Goal: Browse casually: Explore the website without a specific task or goal

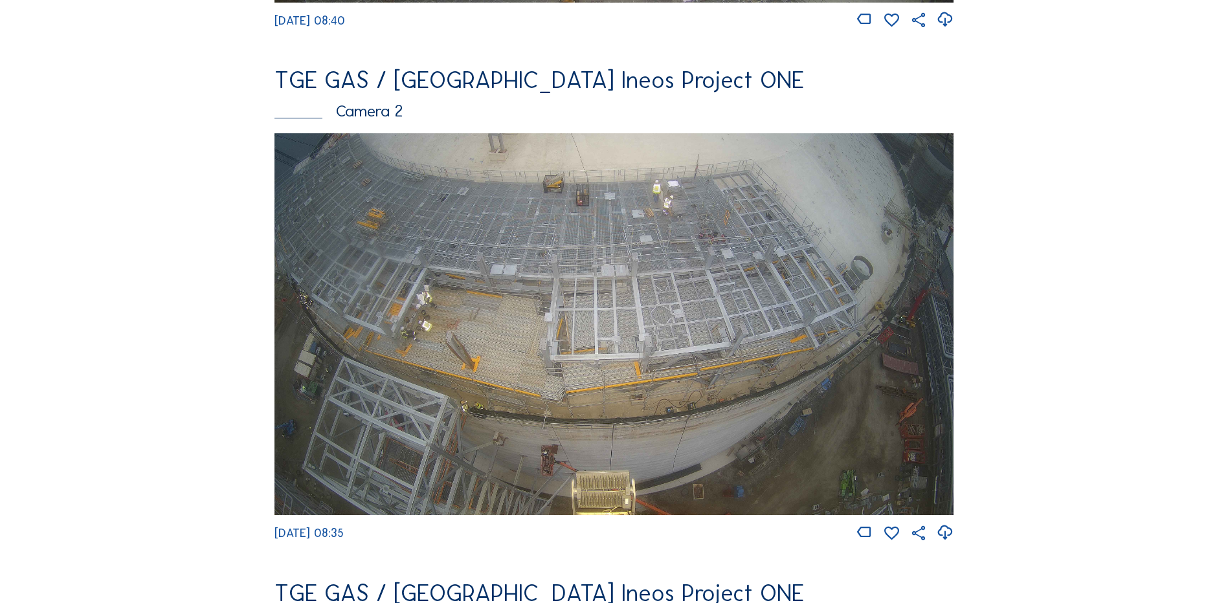
scroll to position [583, 0]
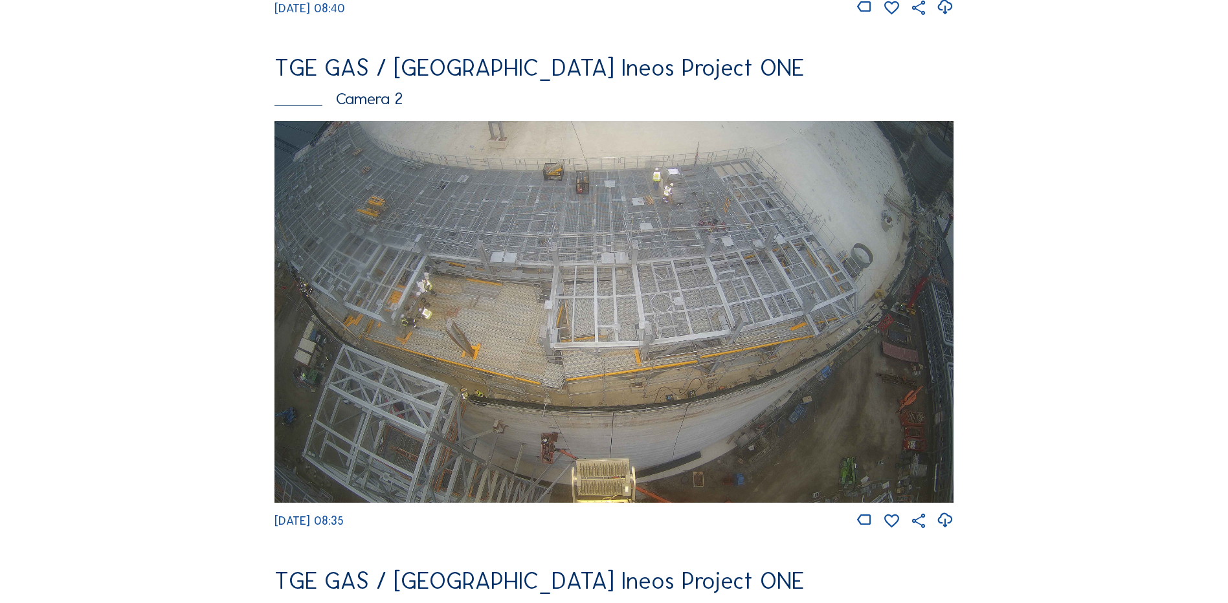
click at [519, 295] on img at bounding box center [614, 312] width 679 height 382
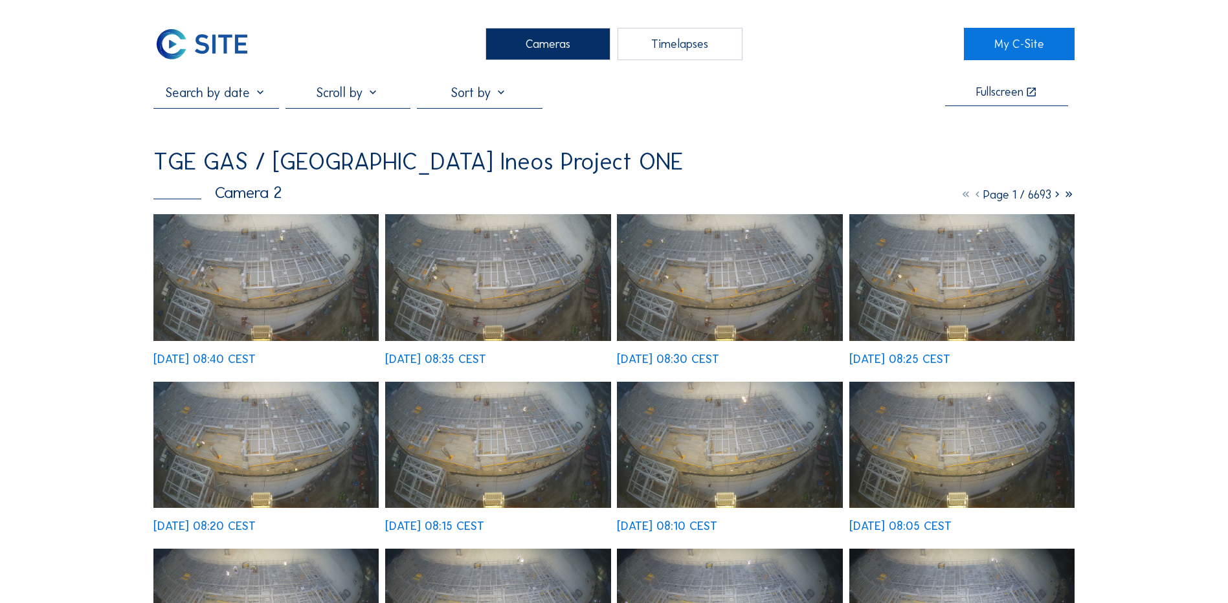
click at [254, 258] on img at bounding box center [265, 277] width 225 height 127
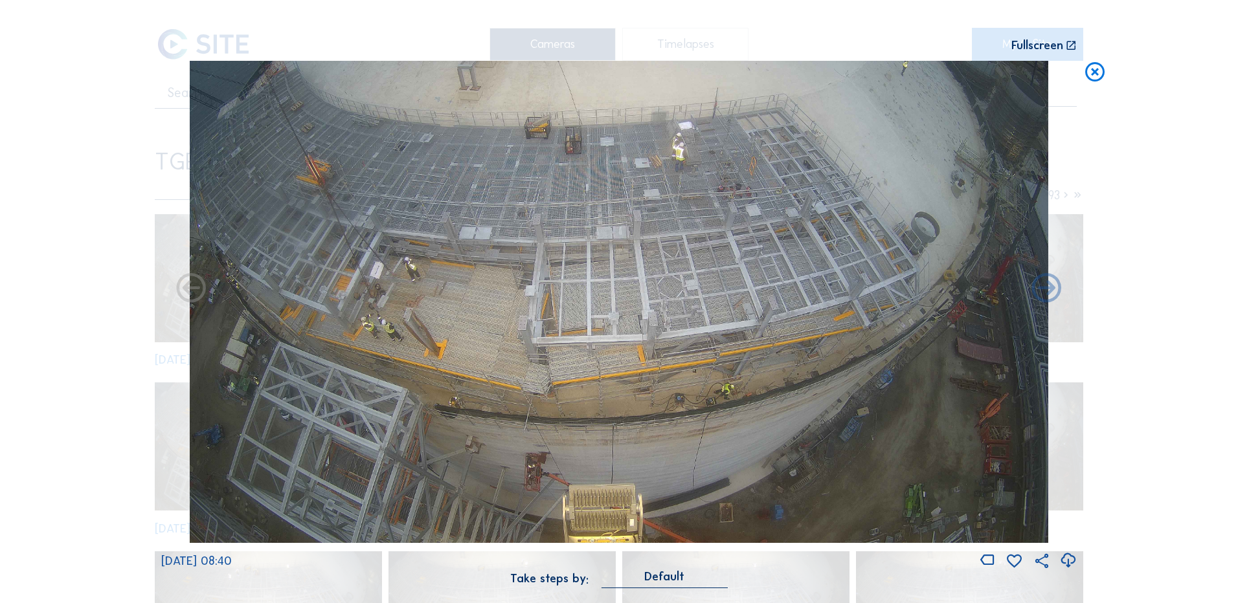
click at [1072, 560] on icon at bounding box center [1067, 560] width 17 height 21
drag, startPoint x: 101, startPoint y: 254, endPoint x: 352, endPoint y: 186, distance: 259.4
click at [101, 254] on div "Scroll to travel through time | Press 'Alt' Button + Scroll to Zoom | Click and…" at bounding box center [619, 301] width 1238 height 603
click at [1098, 73] on icon at bounding box center [1094, 73] width 23 height 24
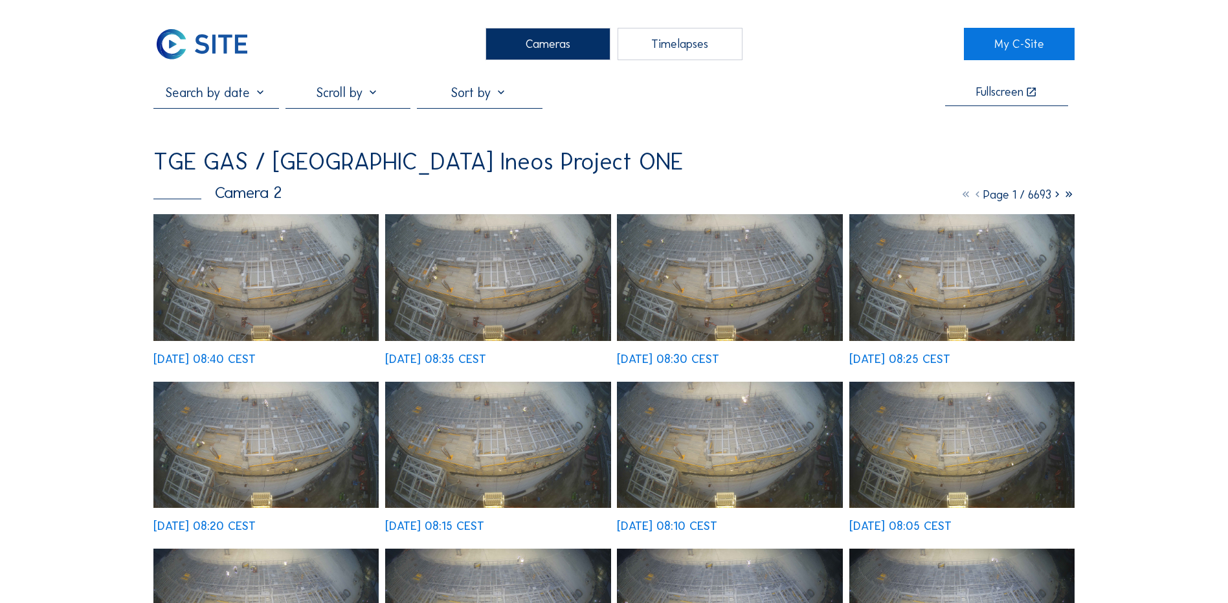
click at [549, 55] on div "Cameras" at bounding box center [548, 44] width 125 height 32
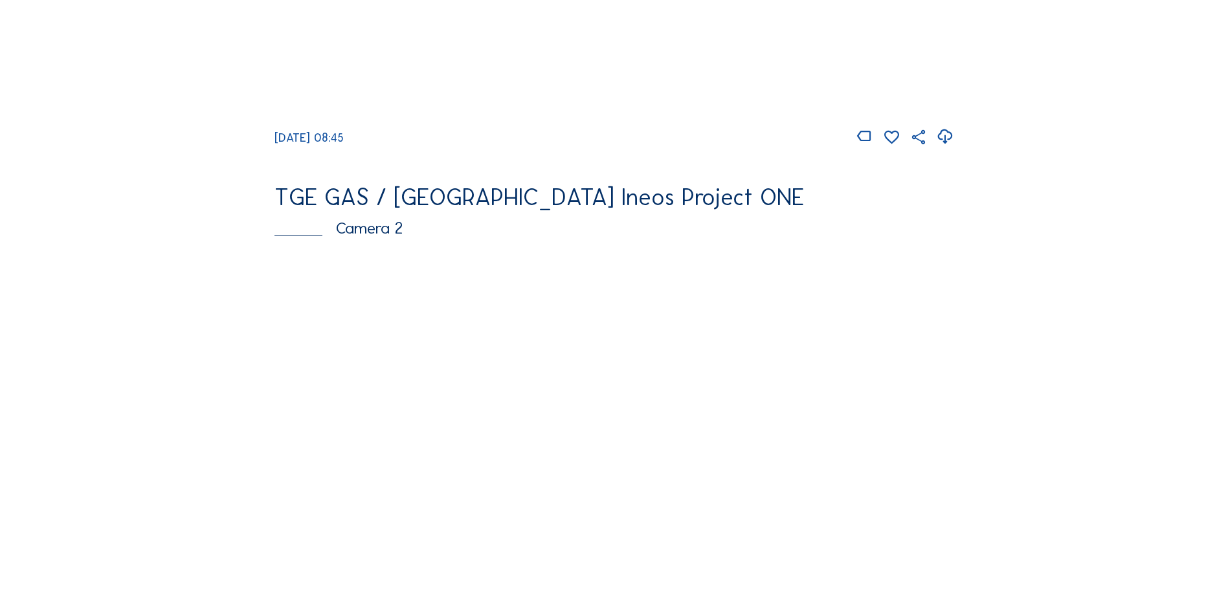
scroll to position [518, 0]
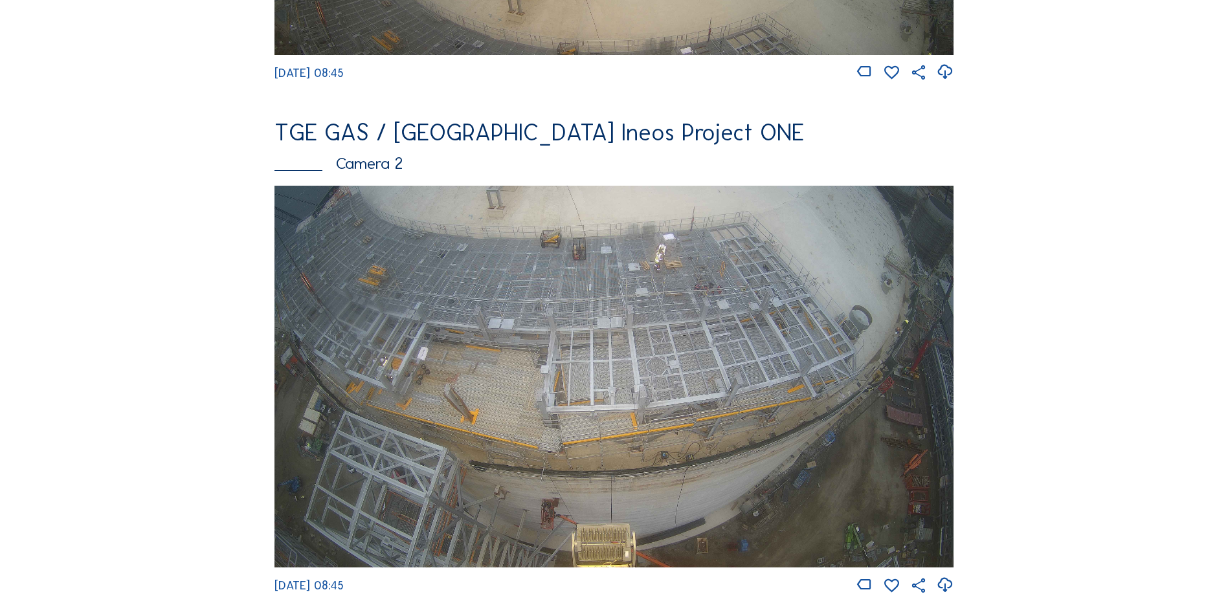
click at [673, 353] on img at bounding box center [614, 377] width 679 height 382
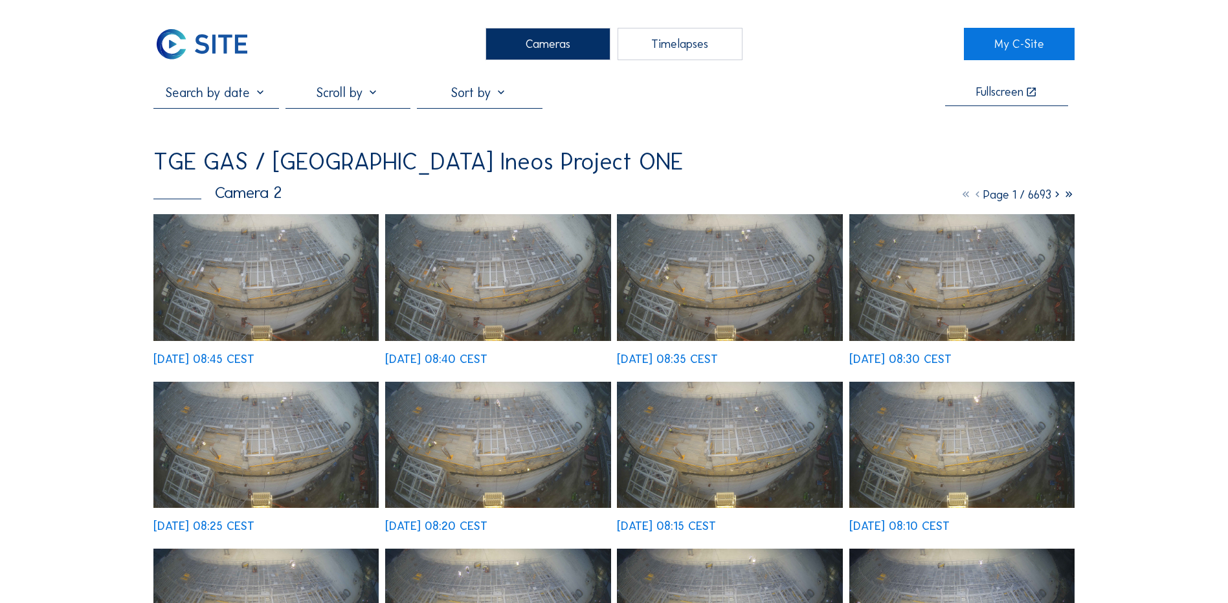
click at [249, 272] on img at bounding box center [265, 277] width 225 height 127
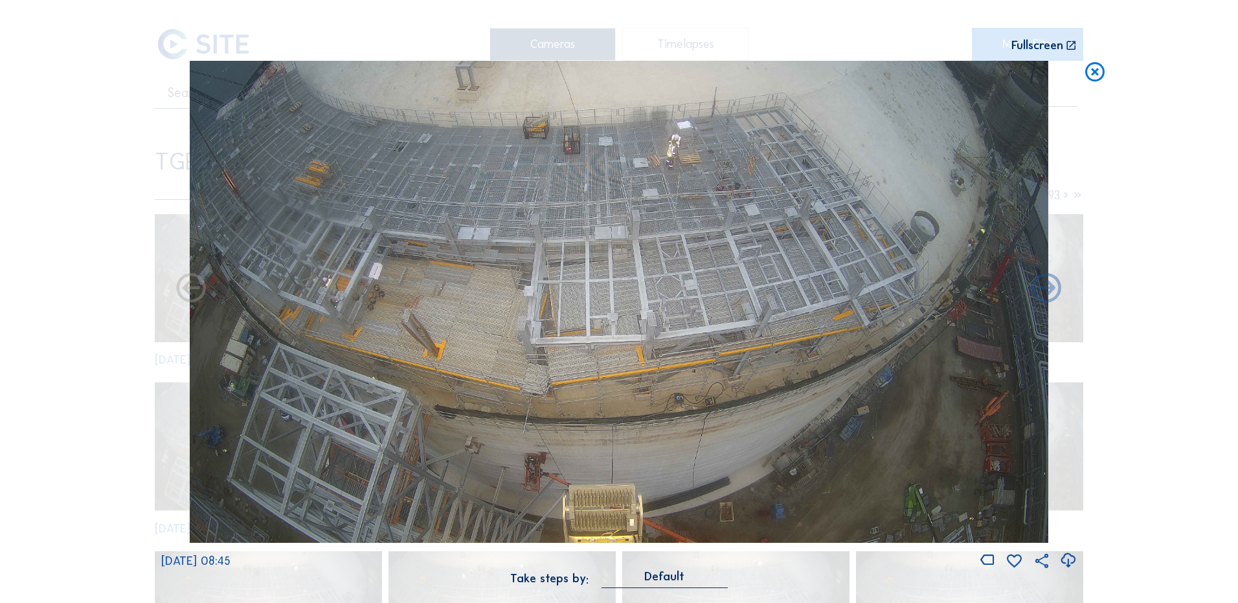
click at [1065, 558] on icon at bounding box center [1067, 560] width 17 height 21
drag, startPoint x: 78, startPoint y: 240, endPoint x: 480, endPoint y: 149, distance: 411.5
click at [78, 240] on div "Scroll to travel through time | Press 'Alt' Button + Scroll to Zoom | Click and…" at bounding box center [619, 301] width 1238 height 603
click at [1095, 73] on icon at bounding box center [1094, 73] width 23 height 24
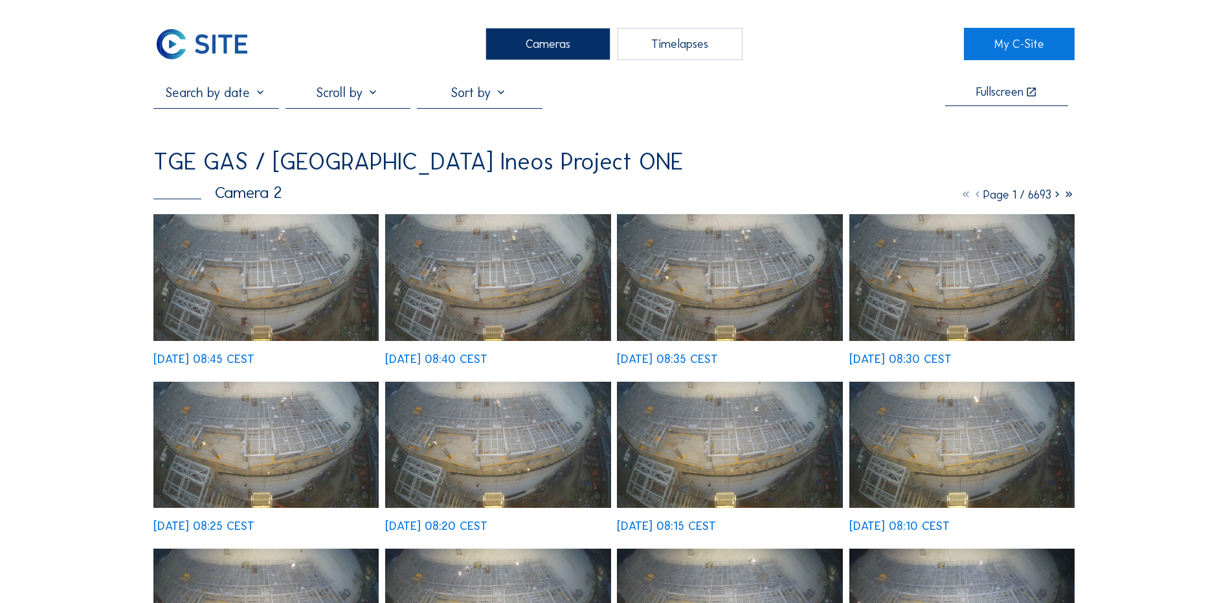
click at [565, 50] on div "Cameras" at bounding box center [548, 44] width 125 height 32
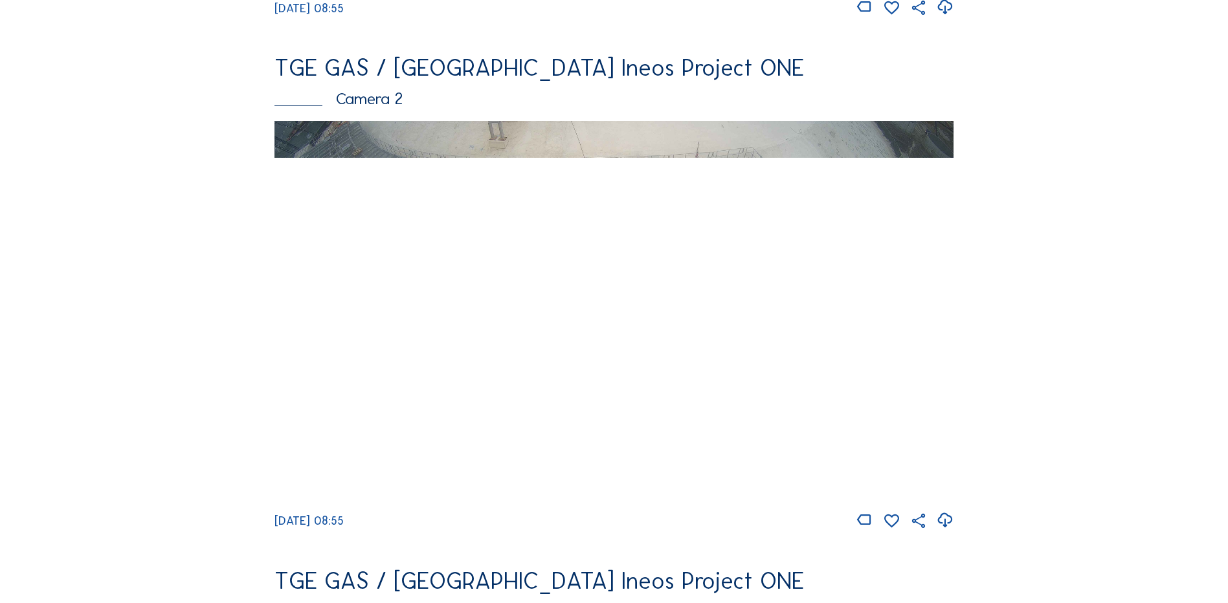
scroll to position [647, 0]
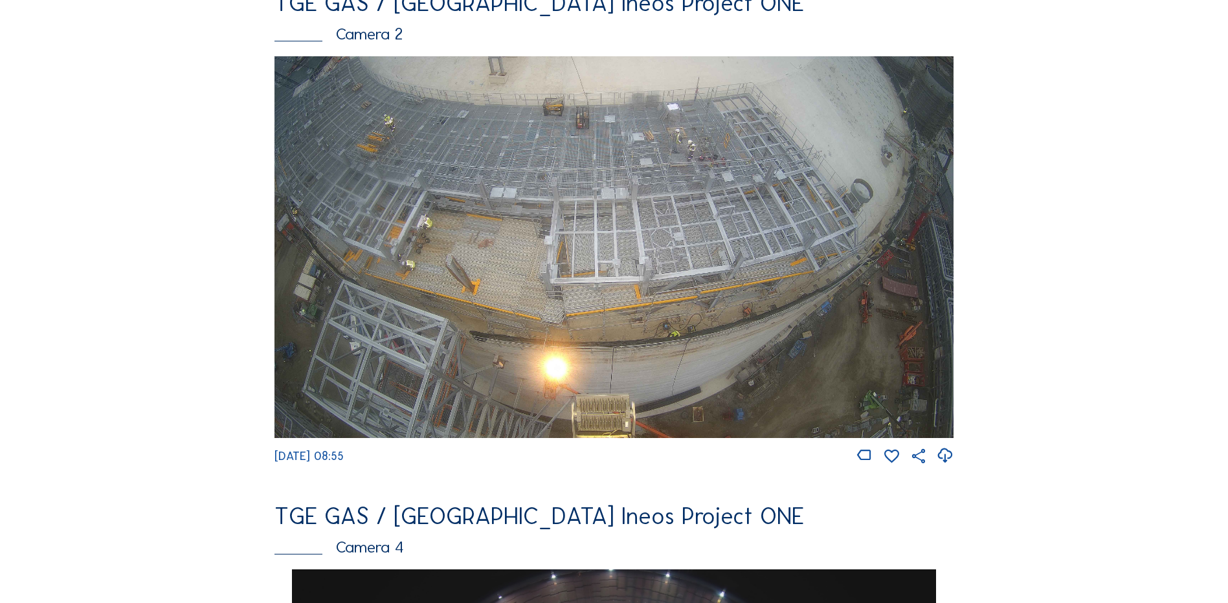
click at [572, 241] on img at bounding box center [614, 247] width 679 height 382
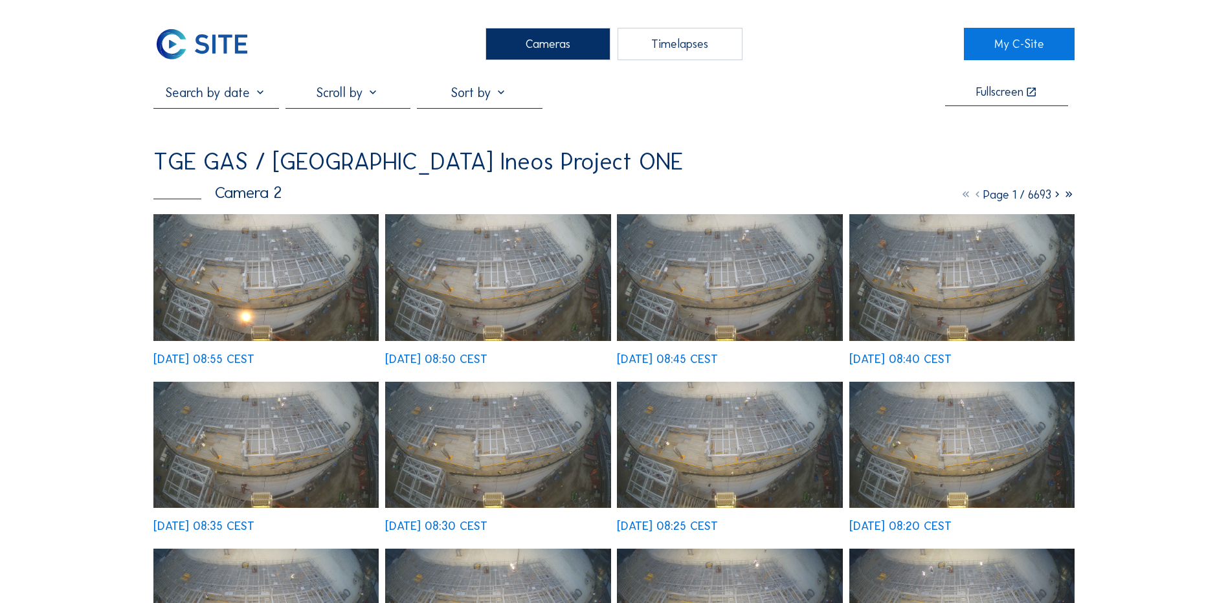
click at [277, 256] on img at bounding box center [265, 277] width 225 height 127
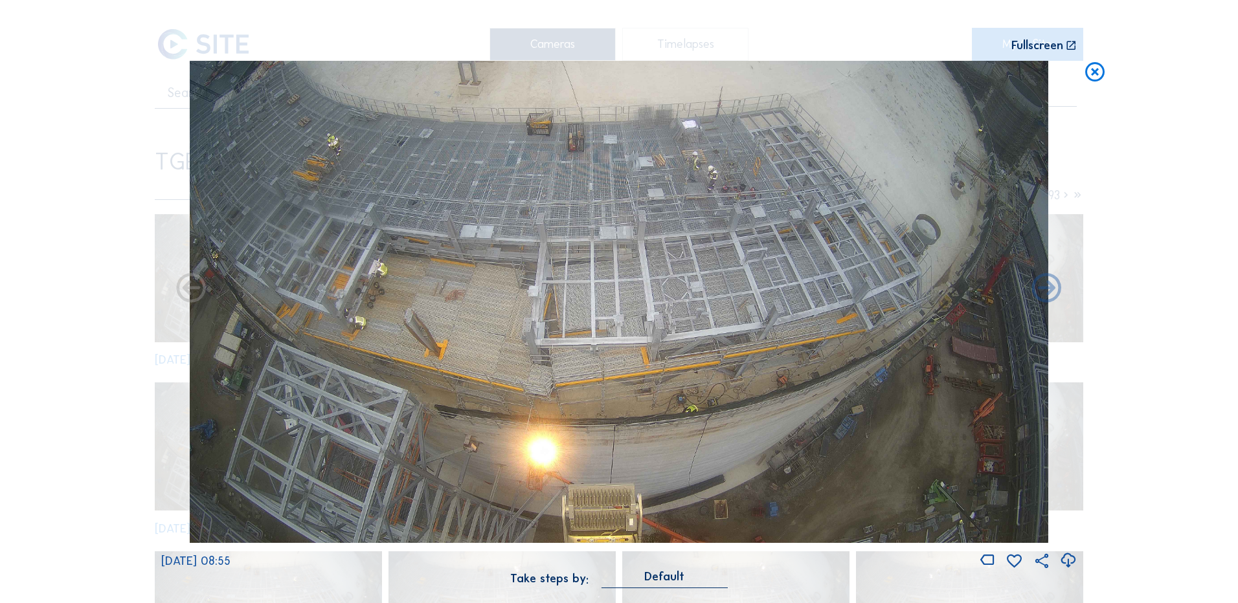
click at [1071, 559] on icon at bounding box center [1067, 560] width 17 height 21
drag, startPoint x: 38, startPoint y: 252, endPoint x: 453, endPoint y: 189, distance: 419.8
click at [38, 252] on div "Scroll to travel through time | Press 'Alt' Button + Scroll to Zoom | Click and…" at bounding box center [619, 301] width 1238 height 603
click at [1094, 75] on icon at bounding box center [1094, 73] width 23 height 24
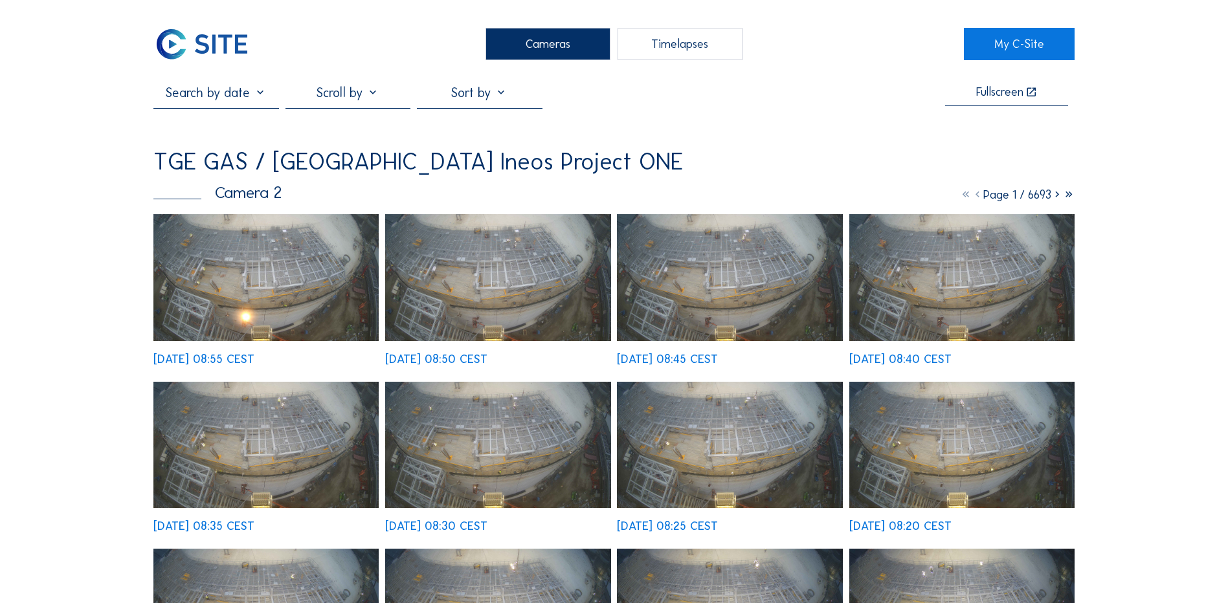
click at [581, 36] on div "Cameras" at bounding box center [548, 44] width 125 height 32
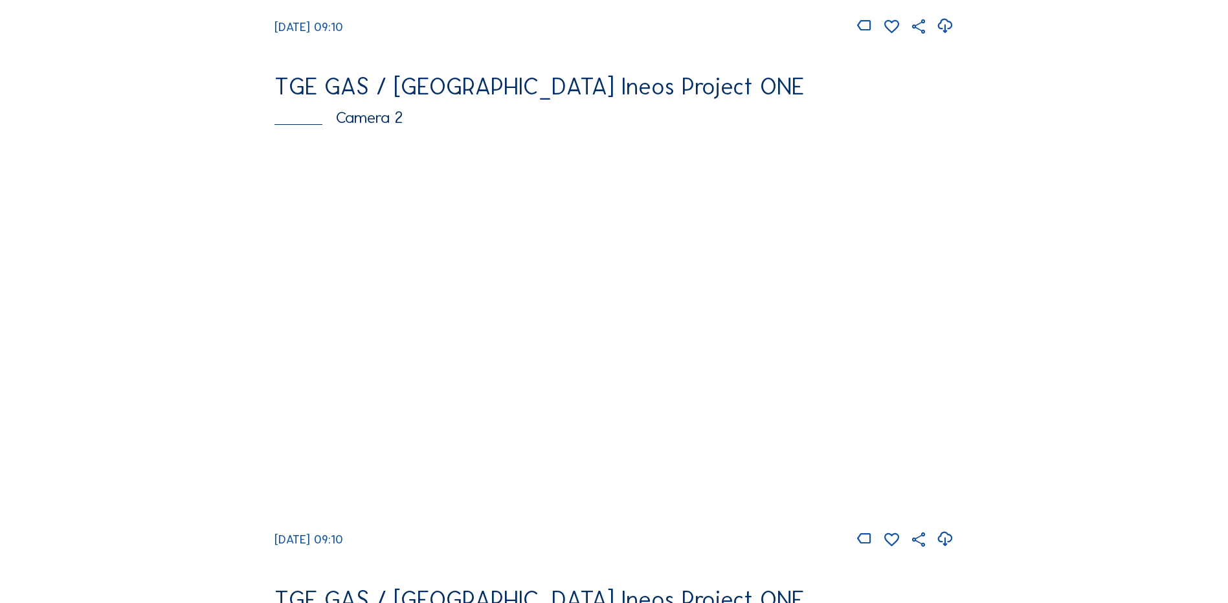
scroll to position [570, 0]
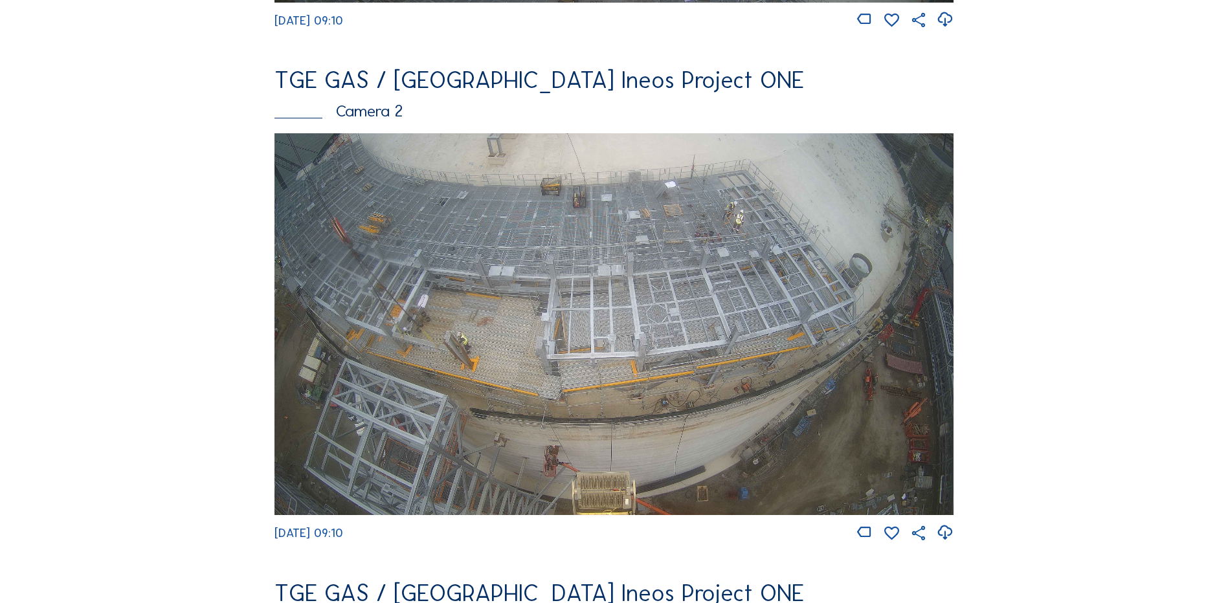
click at [643, 267] on img at bounding box center [614, 324] width 679 height 382
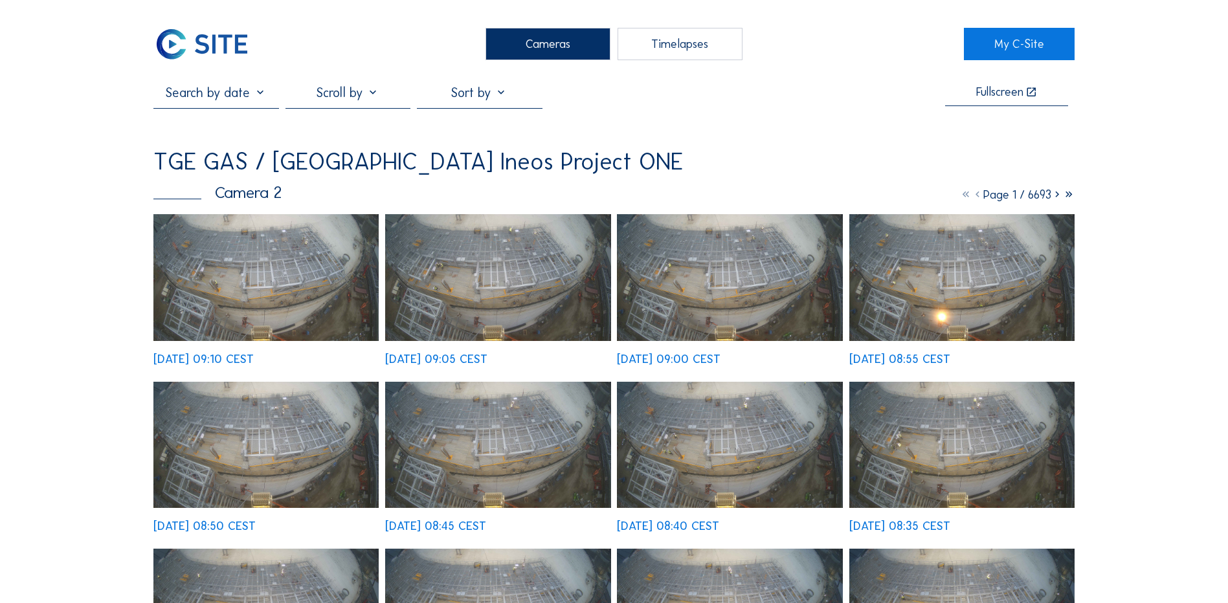
click at [302, 270] on img at bounding box center [265, 277] width 225 height 127
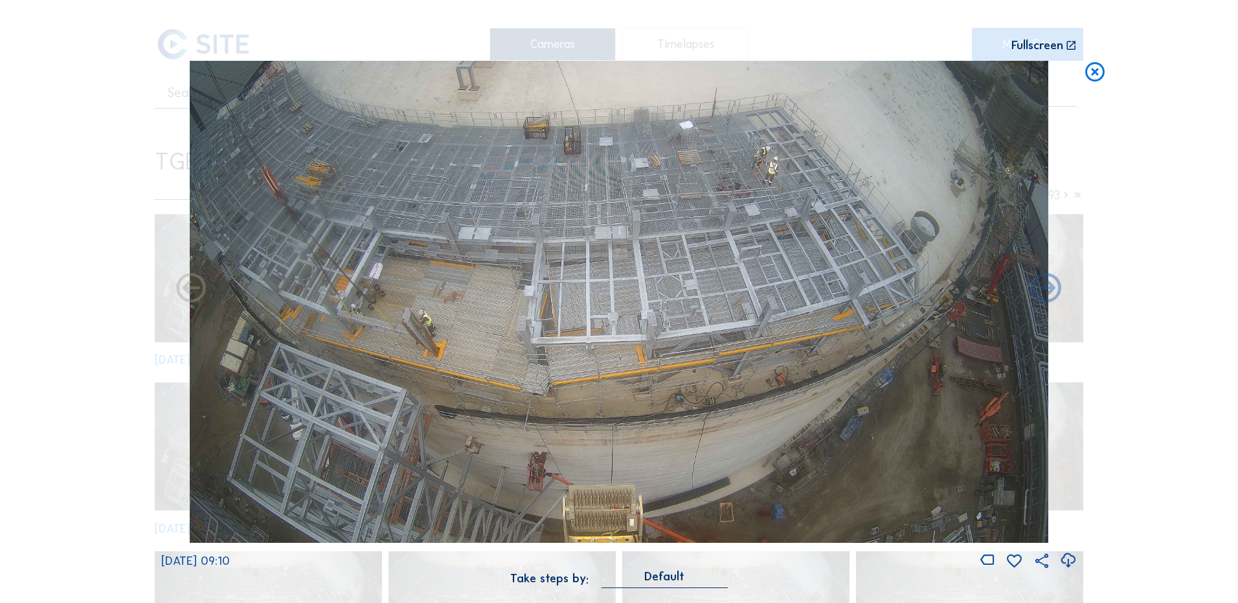
click at [1068, 560] on icon at bounding box center [1067, 560] width 17 height 21
click at [50, 204] on div "Scroll to travel through time | Press 'Alt' Button + Scroll to Zoom | Click and…" at bounding box center [619, 301] width 1238 height 603
click at [1099, 72] on icon at bounding box center [1094, 73] width 23 height 24
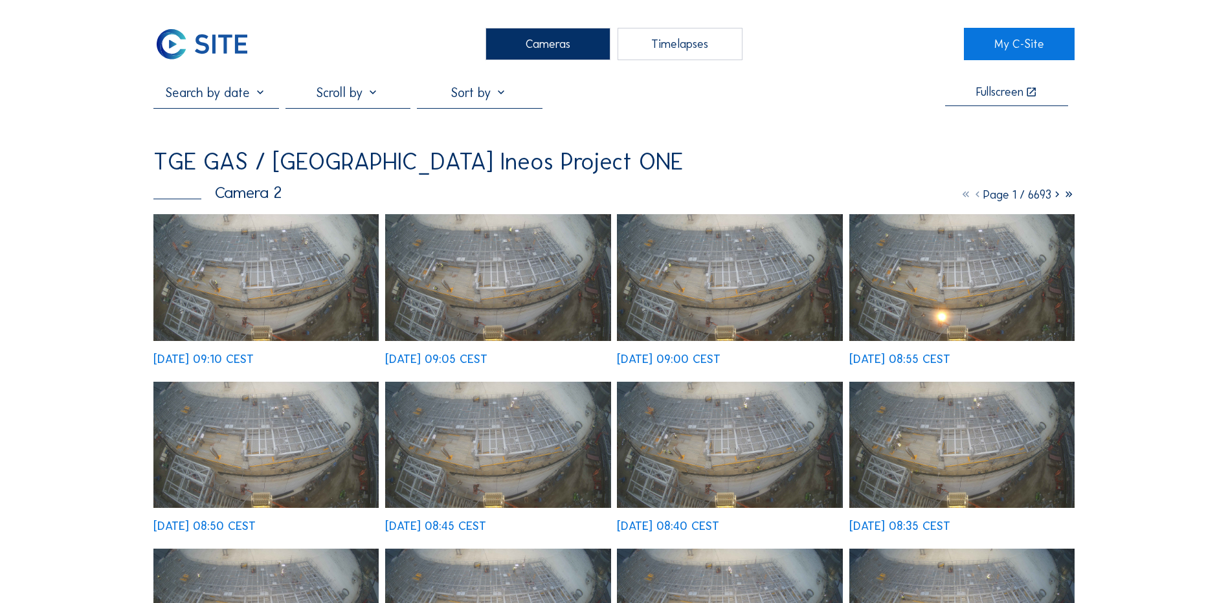
click at [549, 51] on div "Cameras" at bounding box center [548, 44] width 125 height 32
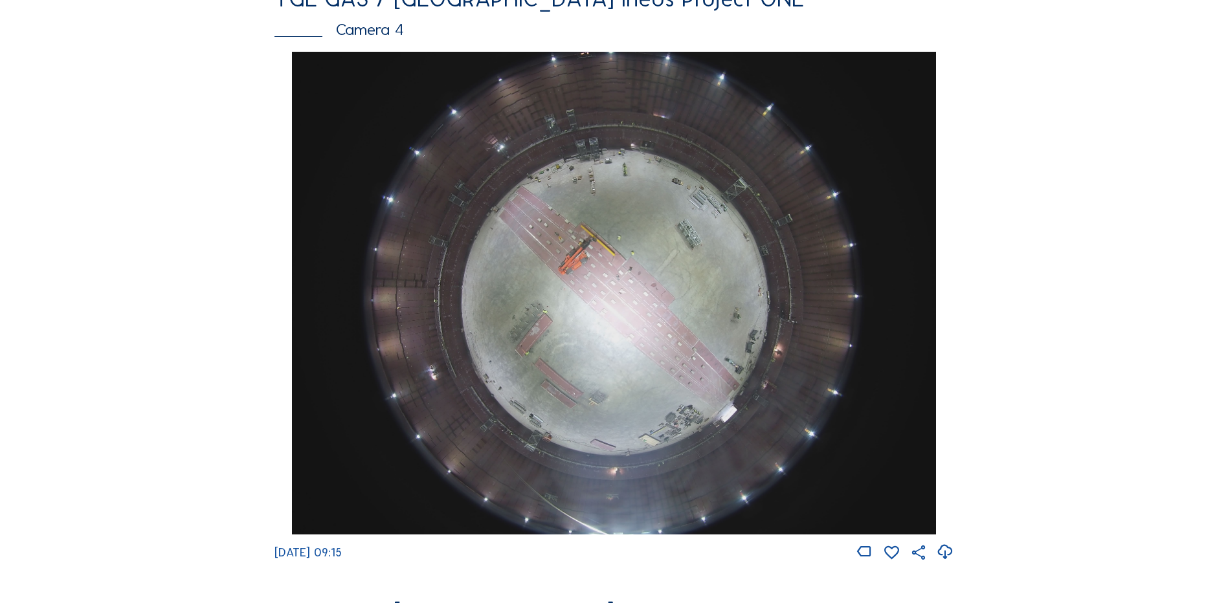
scroll to position [1230, 0]
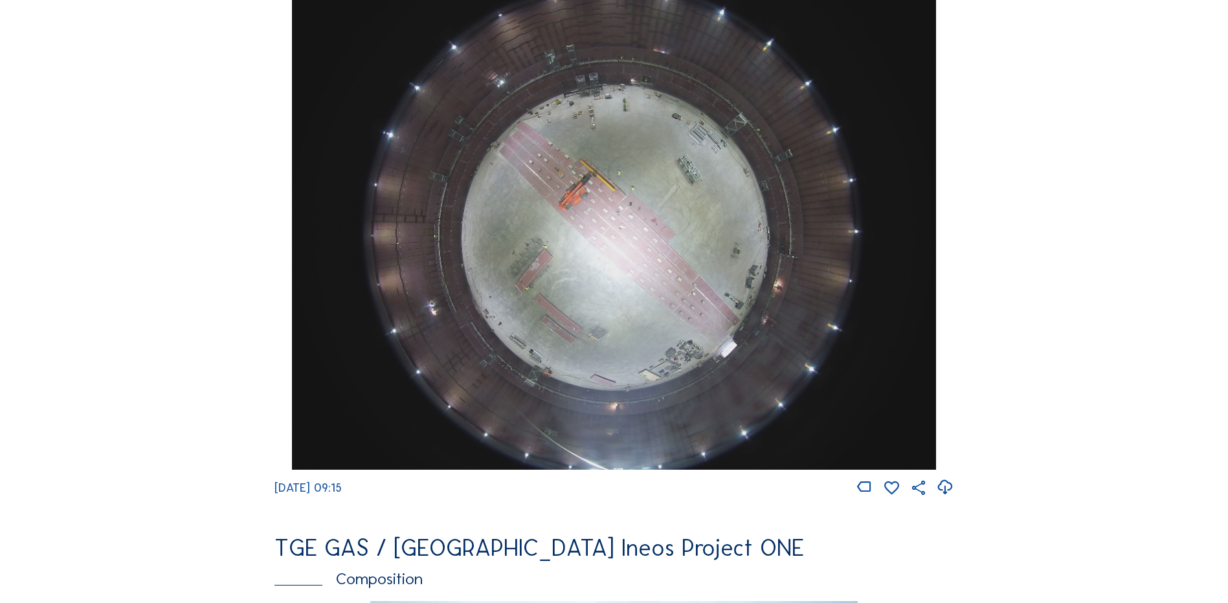
click at [604, 229] on img at bounding box center [614, 228] width 644 height 483
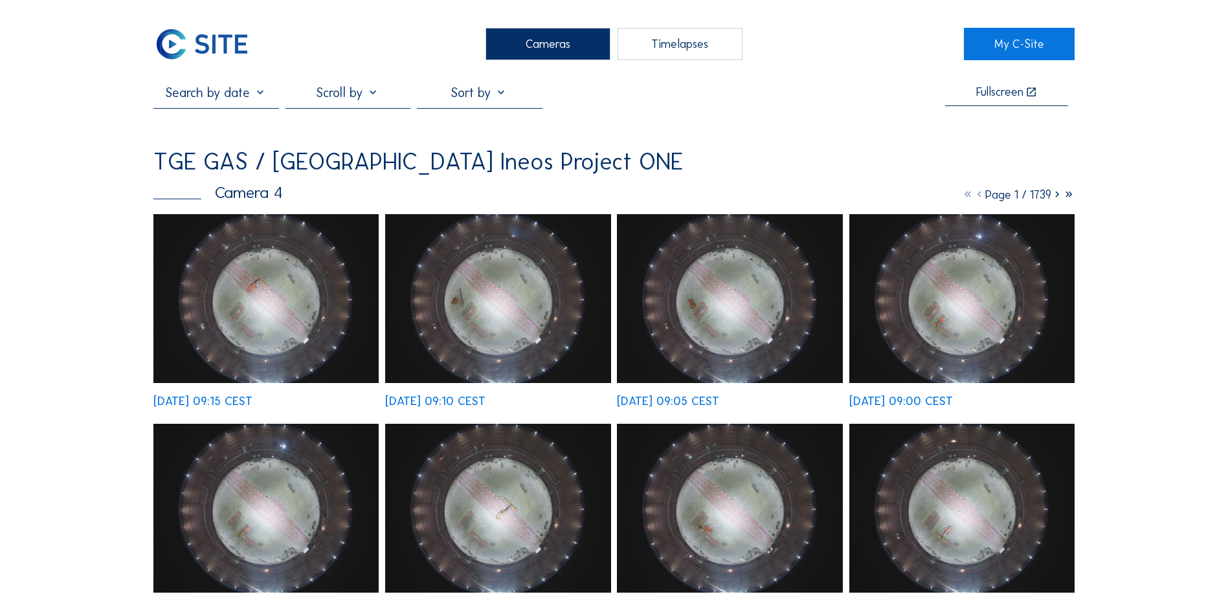
click at [278, 291] on img at bounding box center [265, 298] width 225 height 169
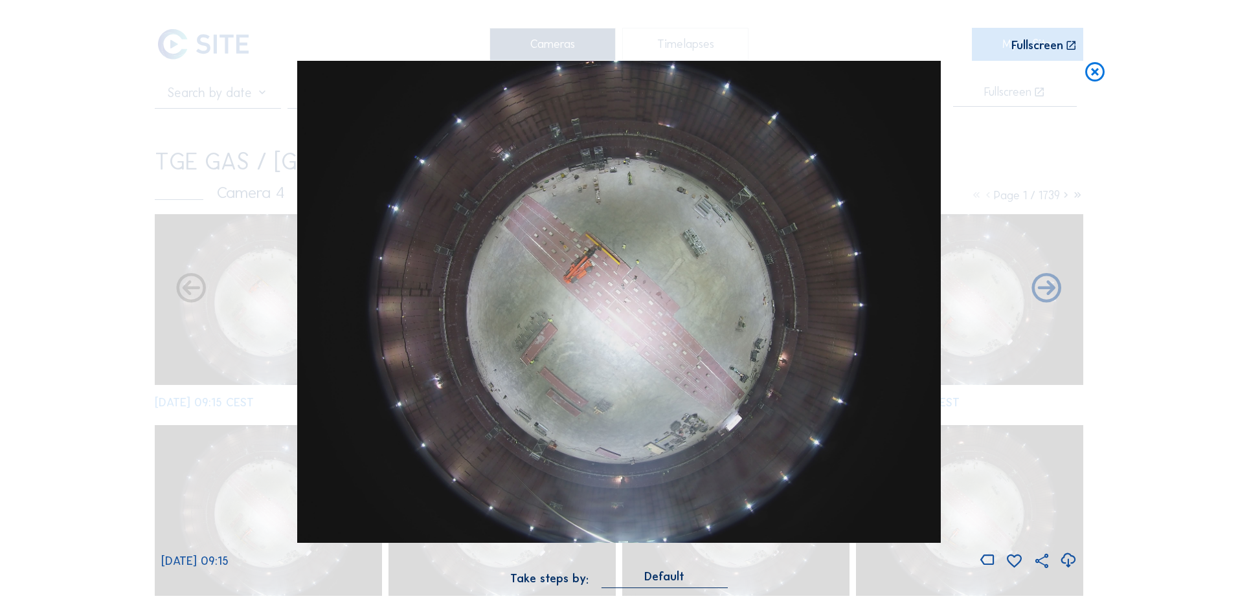
click at [1071, 561] on icon at bounding box center [1067, 560] width 17 height 21
click at [120, 241] on div "Scroll to travel through time | Press 'Alt' Button + Scroll to Zoom | Click and…" at bounding box center [619, 301] width 1238 height 603
click at [1094, 74] on icon at bounding box center [1094, 73] width 23 height 24
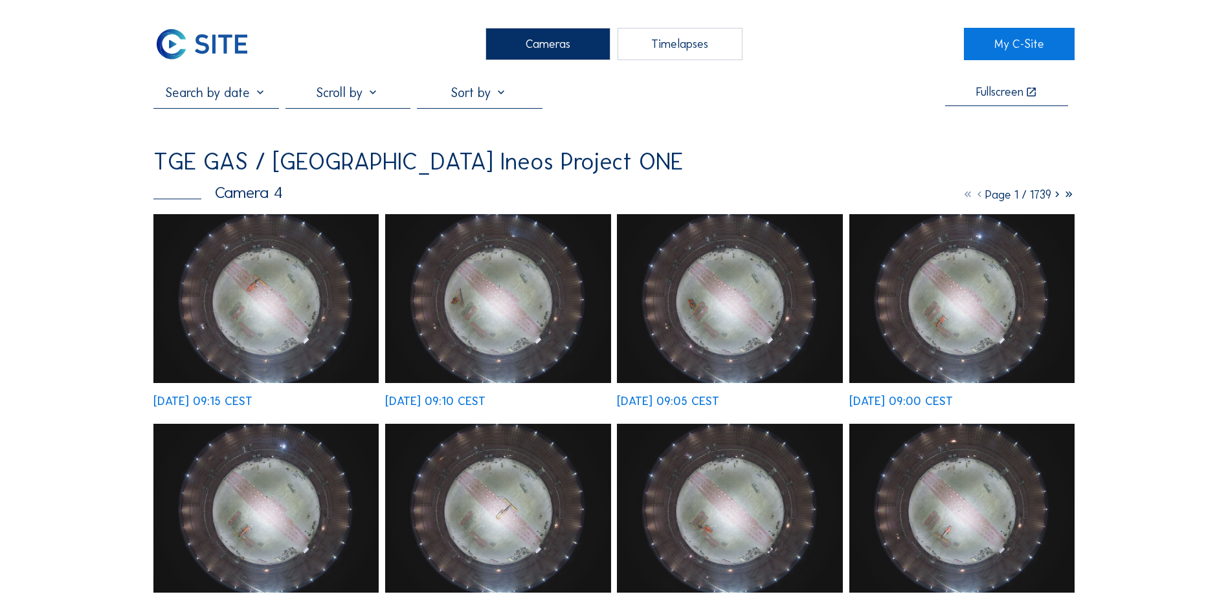
click at [571, 47] on div "Cameras" at bounding box center [548, 44] width 125 height 32
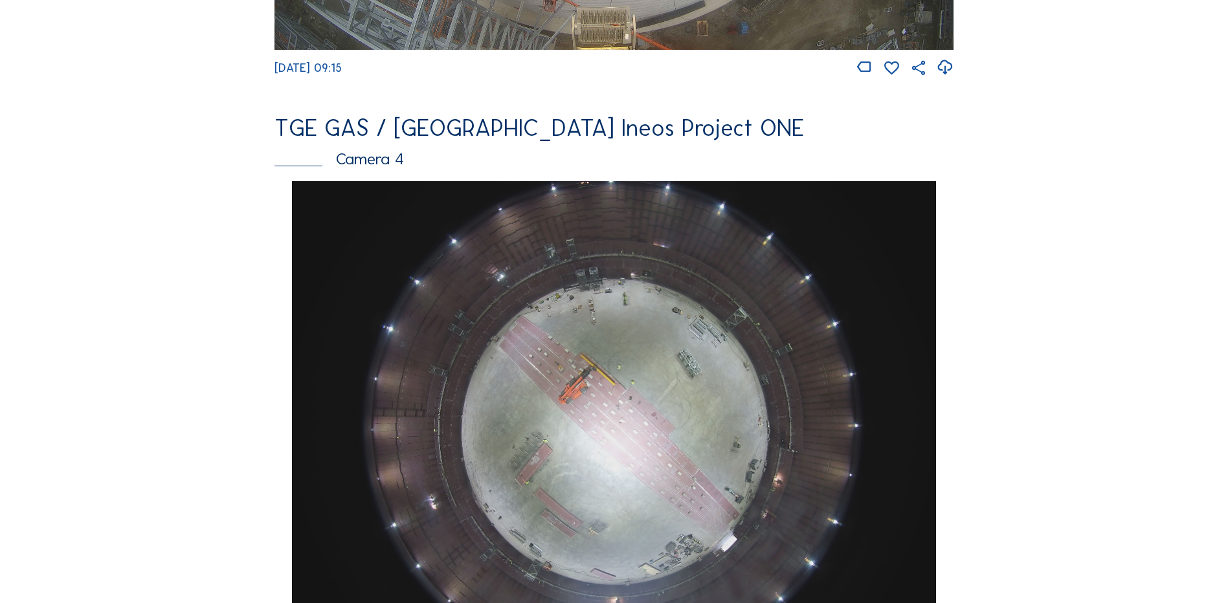
scroll to position [647, 0]
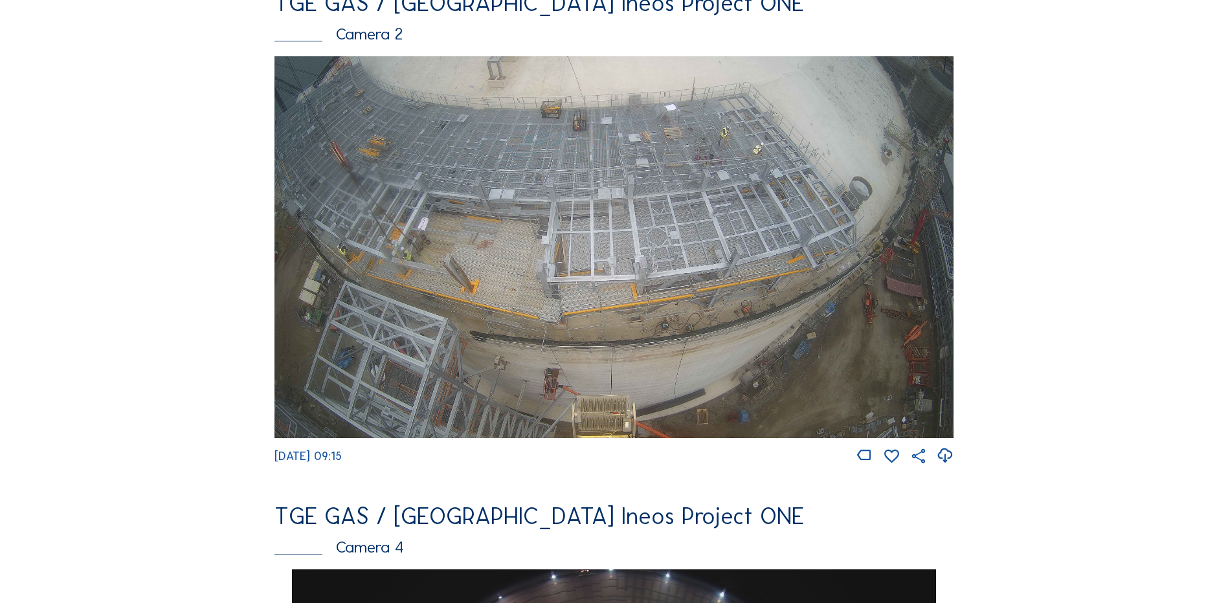
click at [589, 199] on img at bounding box center [614, 247] width 679 height 382
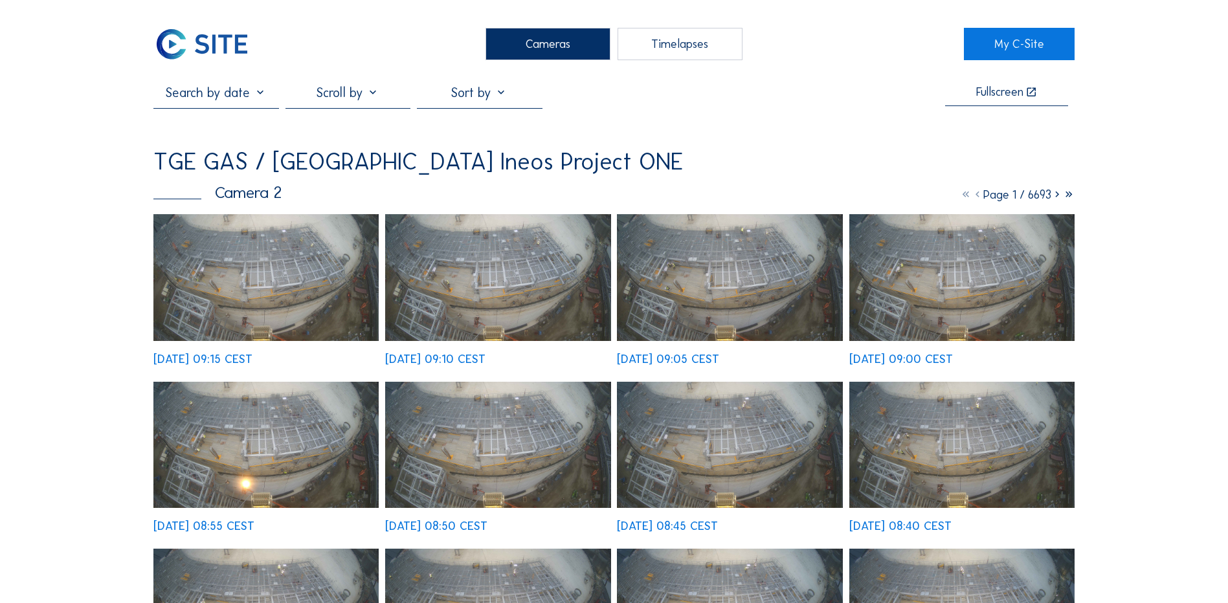
click at [228, 269] on img at bounding box center [265, 277] width 225 height 127
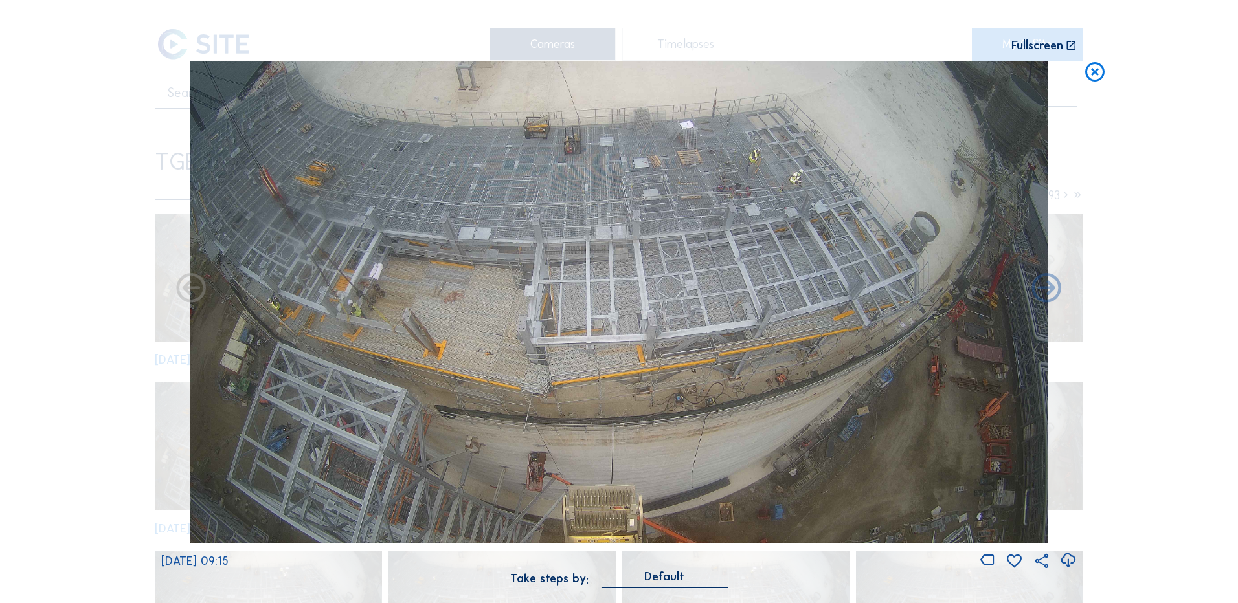
click at [1068, 561] on icon at bounding box center [1067, 560] width 17 height 21
click at [120, 327] on div "Scroll to travel through time | Press 'Alt' Button + Scroll to Zoom | Click and…" at bounding box center [619, 301] width 1238 height 603
click at [1098, 71] on icon at bounding box center [1094, 73] width 23 height 24
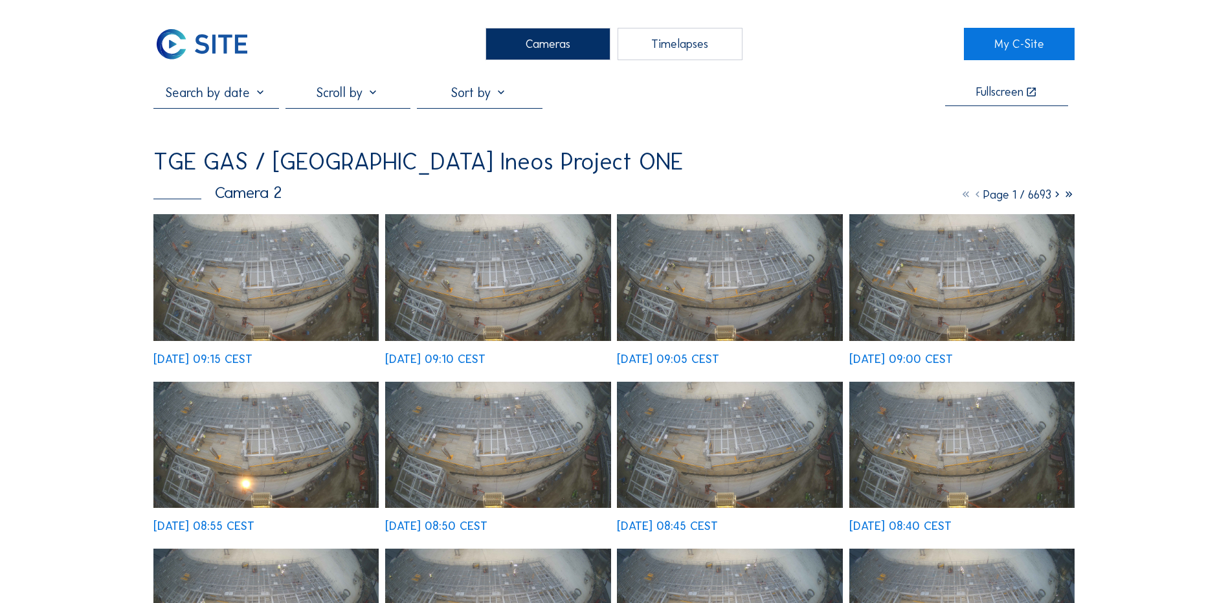
click at [533, 46] on div "Cameras" at bounding box center [548, 44] width 125 height 32
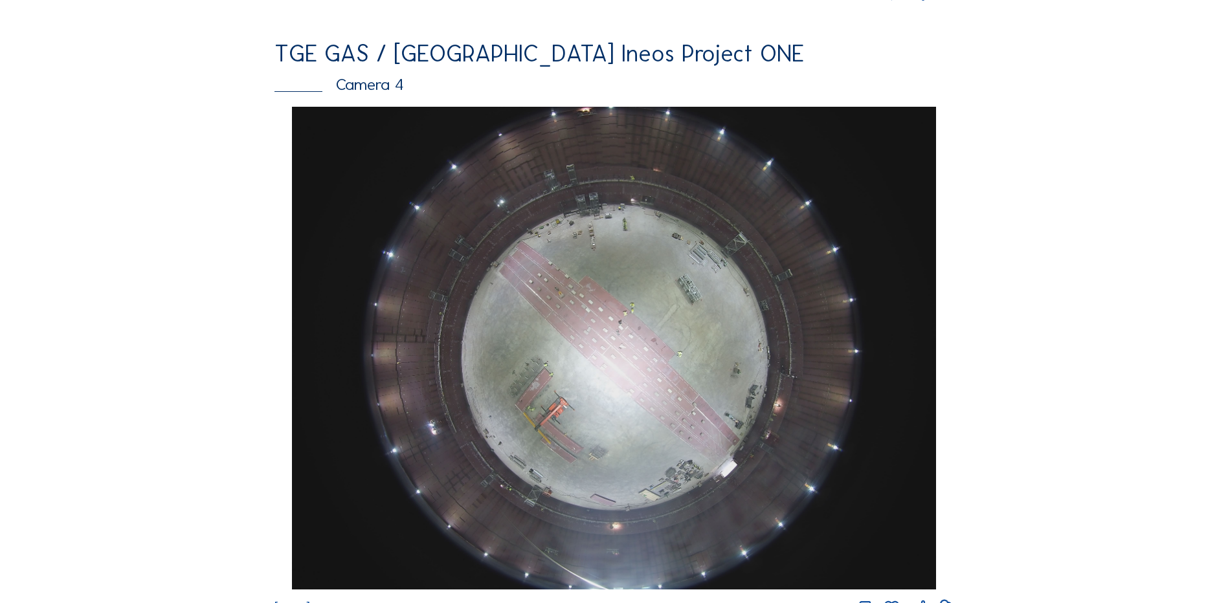
scroll to position [1230, 0]
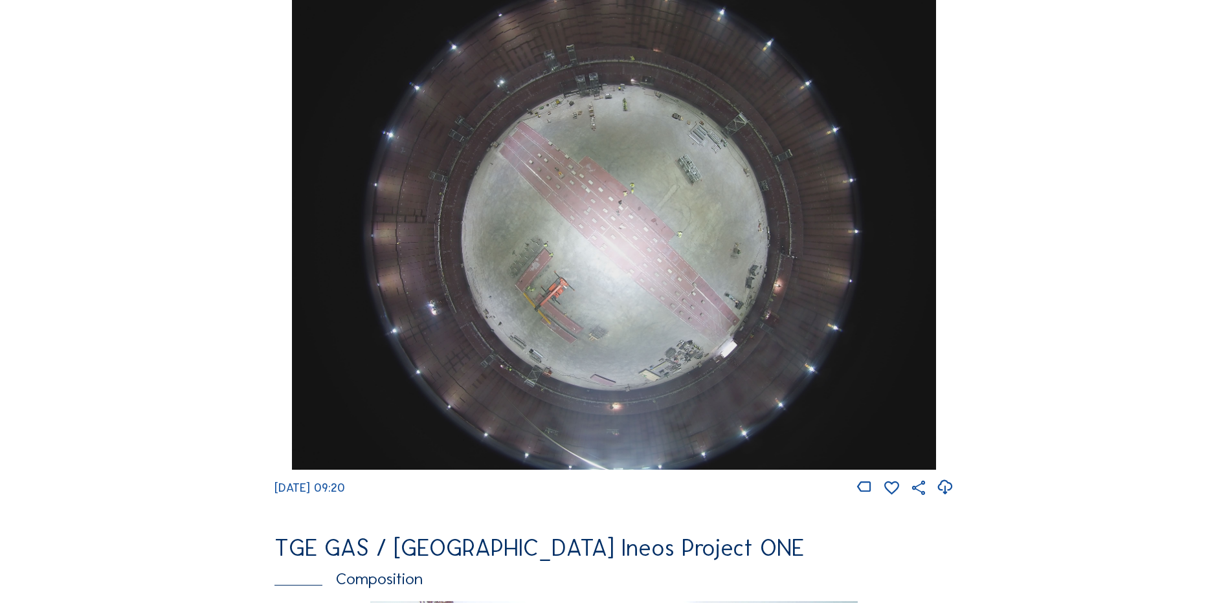
click at [640, 245] on img at bounding box center [614, 228] width 644 height 483
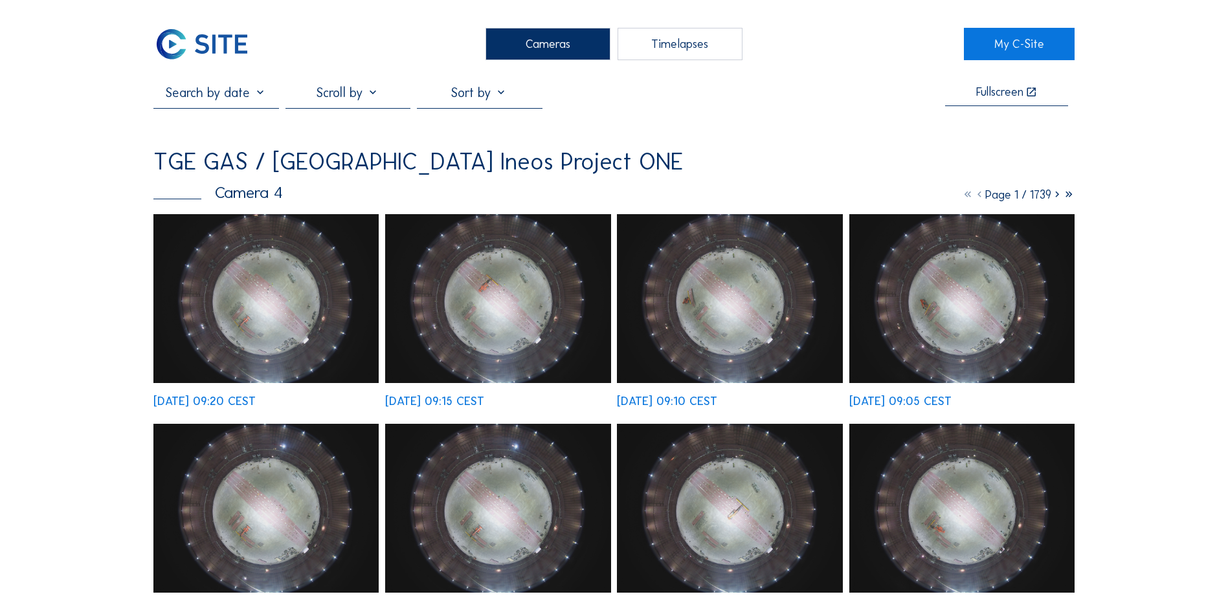
click at [291, 278] on img at bounding box center [265, 298] width 225 height 169
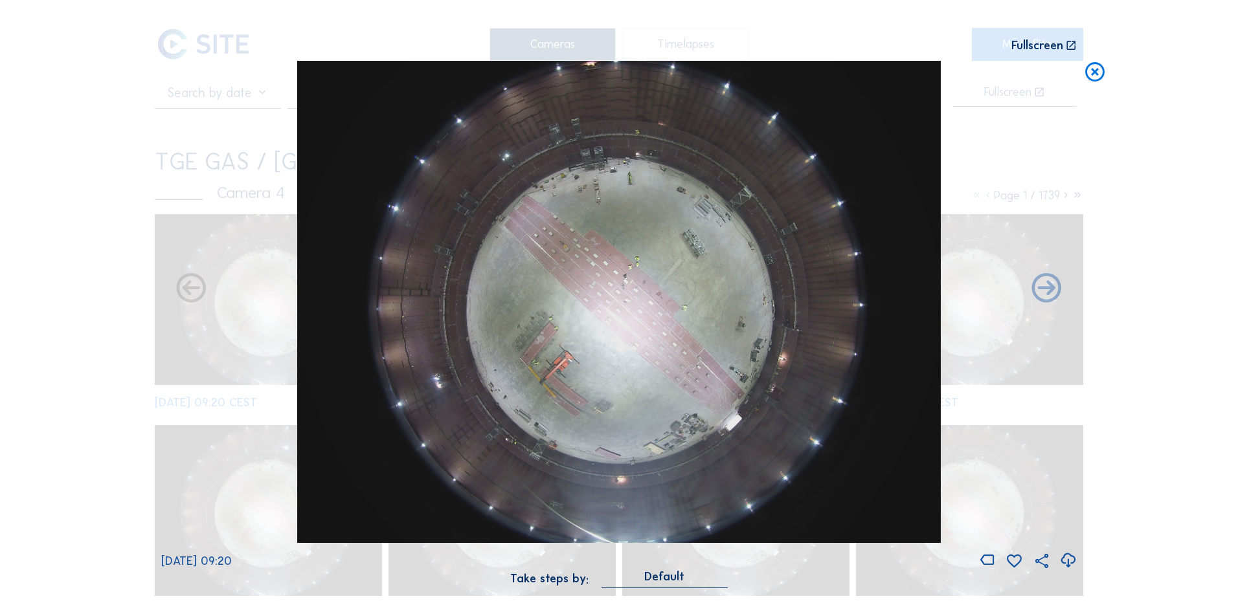
click at [1068, 561] on icon at bounding box center [1067, 560] width 17 height 21
click at [84, 197] on div "Scroll to travel through time | Press 'Alt' Button + Scroll to Zoom | Click and…" at bounding box center [619, 301] width 1238 height 603
click at [1100, 75] on icon at bounding box center [1094, 73] width 23 height 24
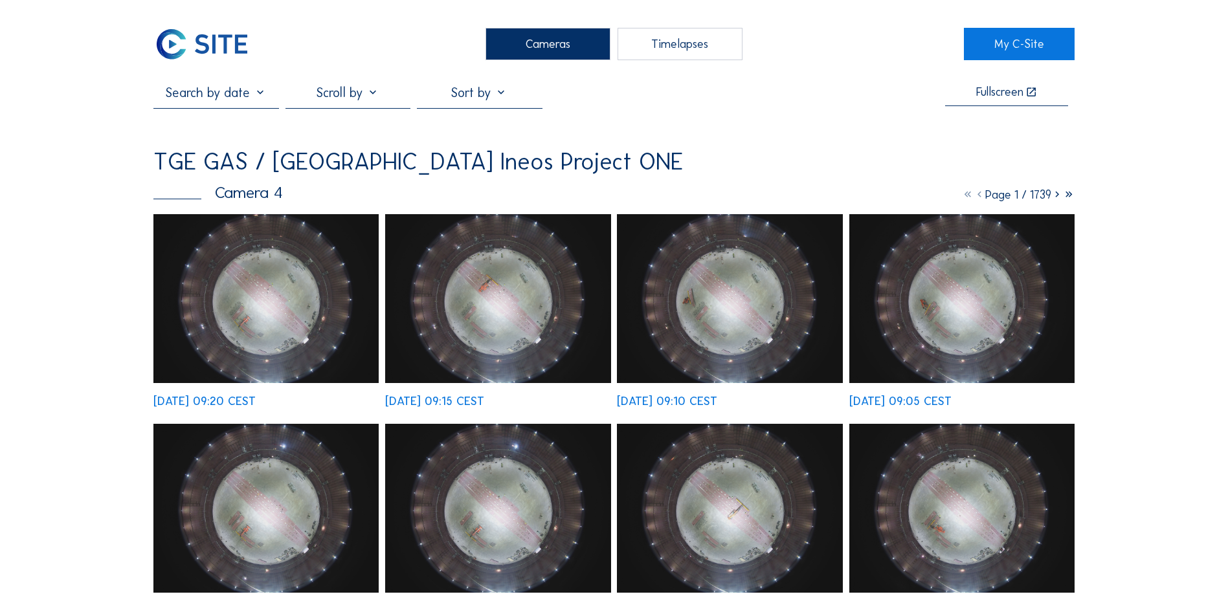
click at [541, 42] on div "Cameras" at bounding box center [548, 44] width 125 height 32
